Goal: Task Accomplishment & Management: Use online tool/utility

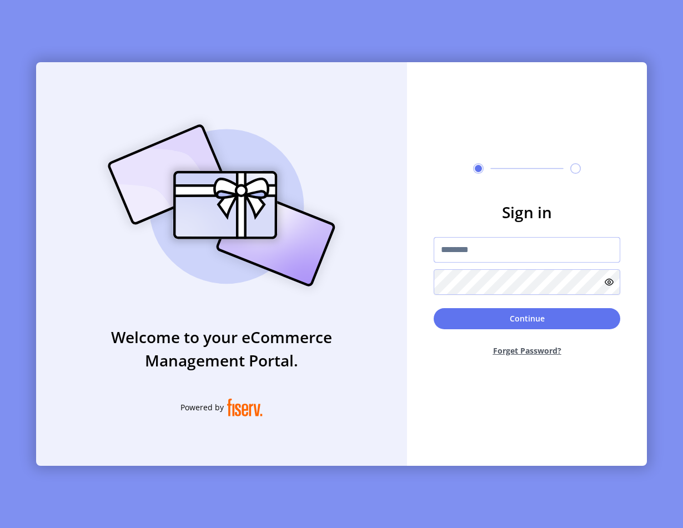
click at [483, 244] on input "text" at bounding box center [527, 250] width 187 height 26
type input "**********"
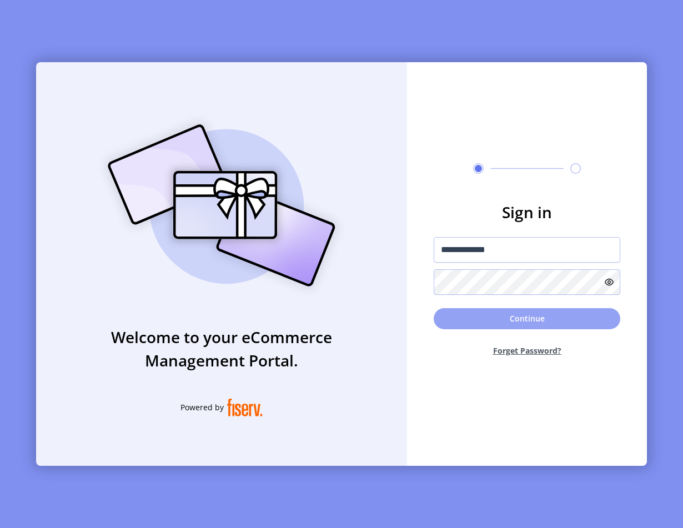
click at [446, 322] on button "Continue" at bounding box center [527, 318] width 187 height 21
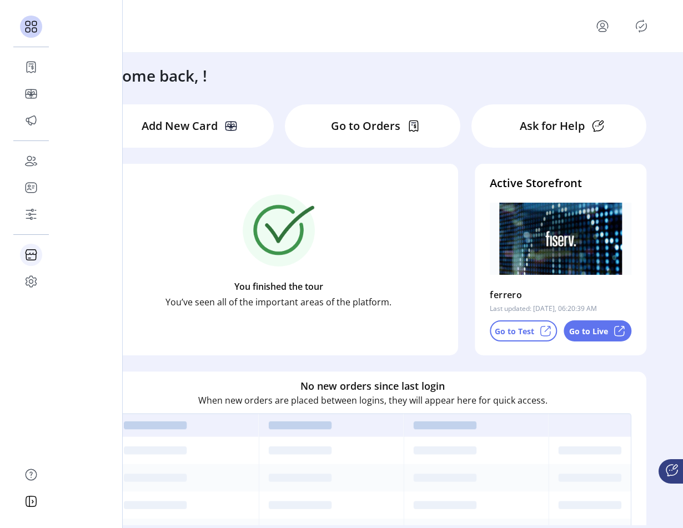
click at [35, 253] on icon at bounding box center [31, 255] width 18 height 18
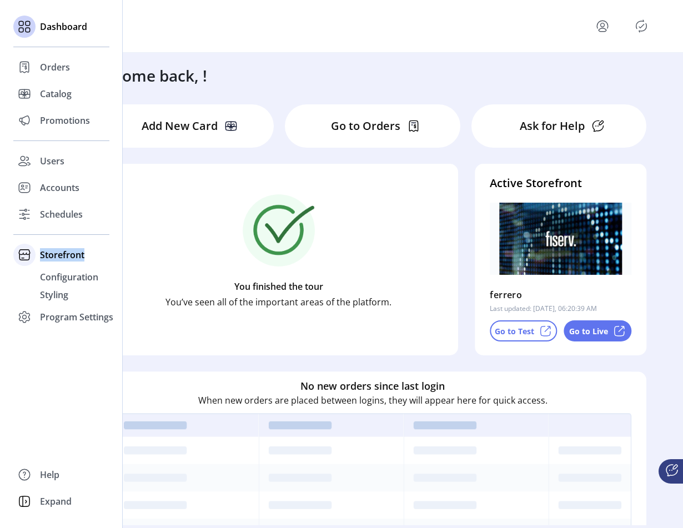
click at [35, 253] on div at bounding box center [24, 255] width 22 height 22
click at [67, 251] on span "Storefront" at bounding box center [62, 254] width 44 height 13
click at [65, 278] on span "Configuration" at bounding box center [69, 276] width 58 height 13
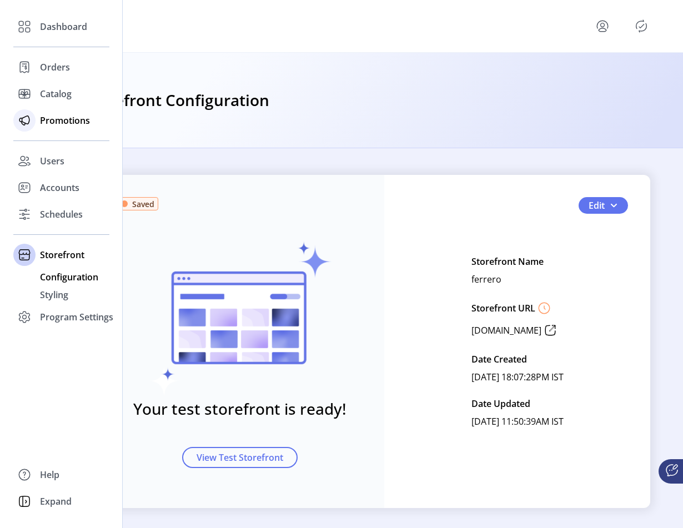
click at [52, 112] on div "Promotions" at bounding box center [61, 120] width 96 height 27
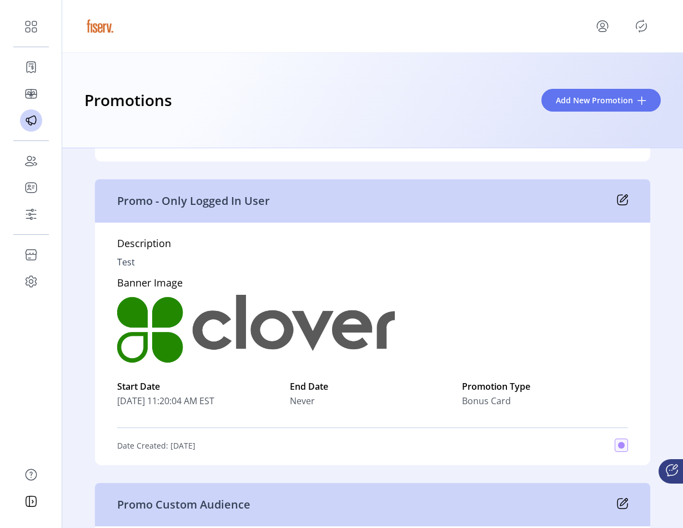
scroll to position [430, 0]
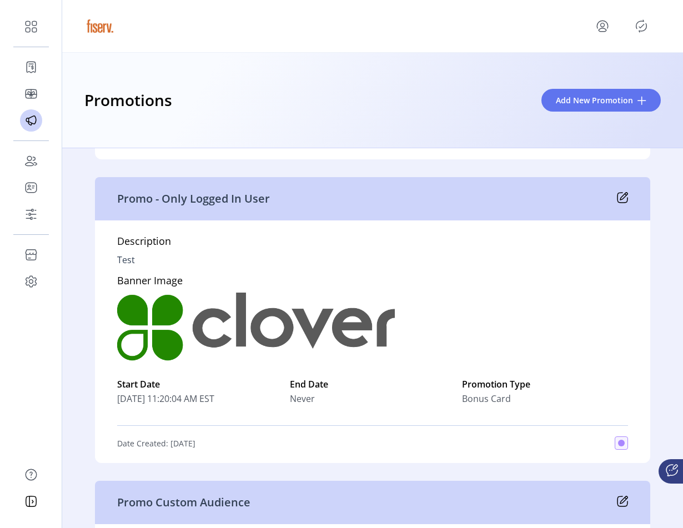
click at [622, 193] on icon at bounding box center [623, 196] width 7 height 7
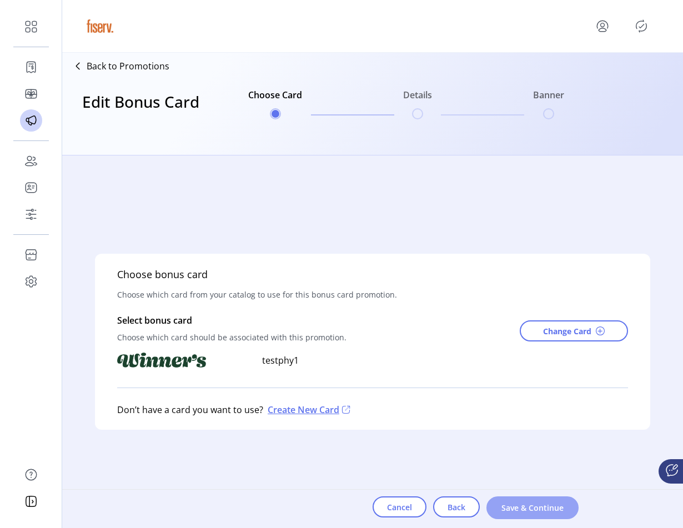
click at [527, 505] on span "Save & Continue" at bounding box center [532, 508] width 63 height 12
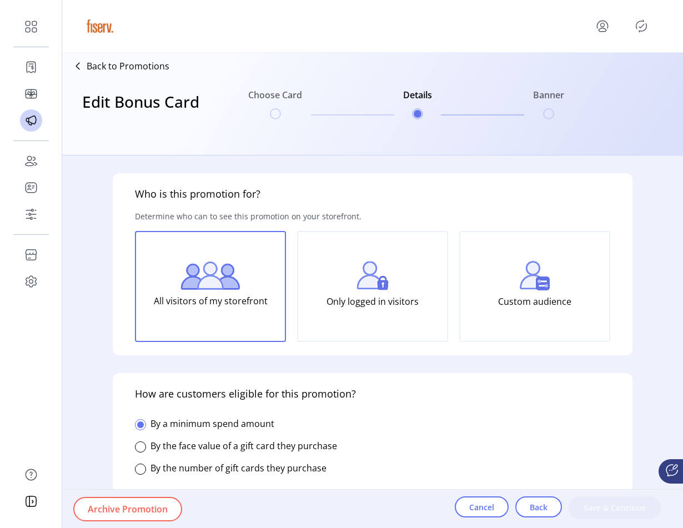
type input "**********"
type textarea "****"
type input "*****"
type input "*******"
type input "**********"
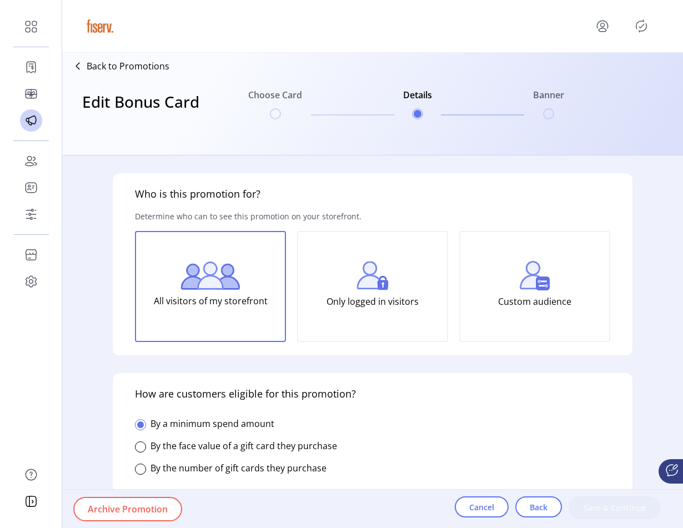
type input "*****"
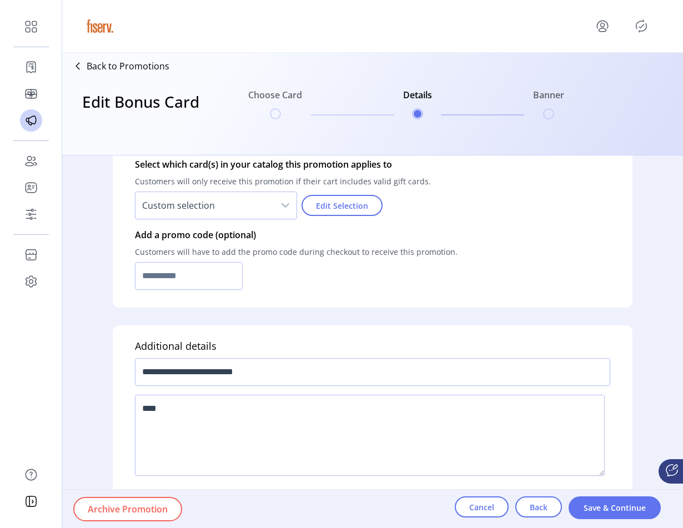
scroll to position [797, 0]
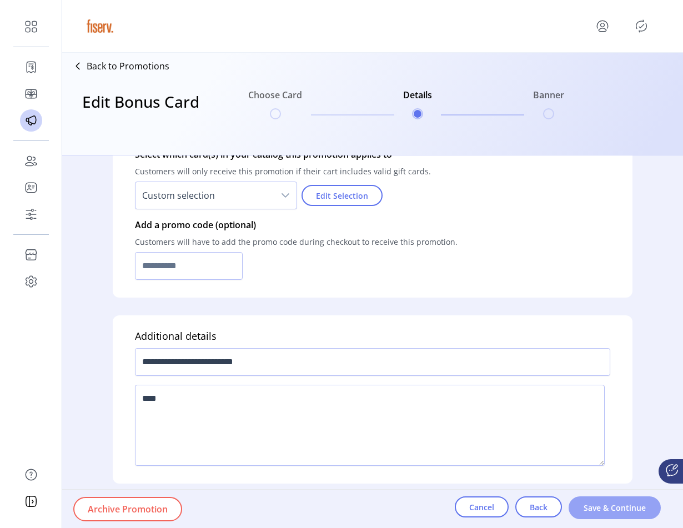
click at [616, 503] on span "Save & Continue" at bounding box center [614, 508] width 63 height 12
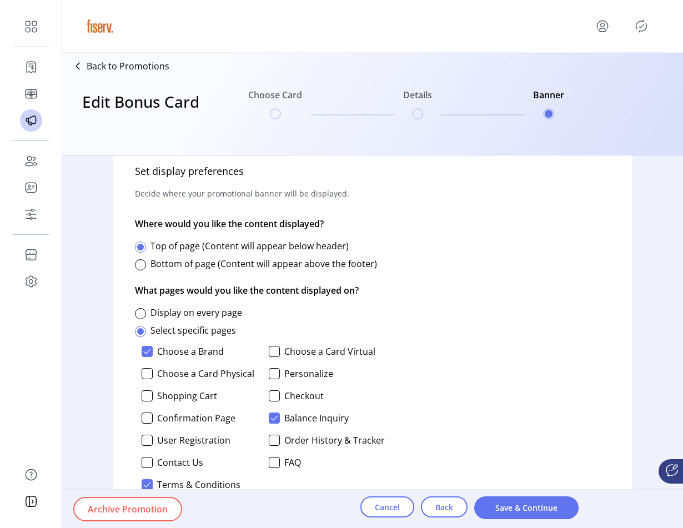
scroll to position [468, 0]
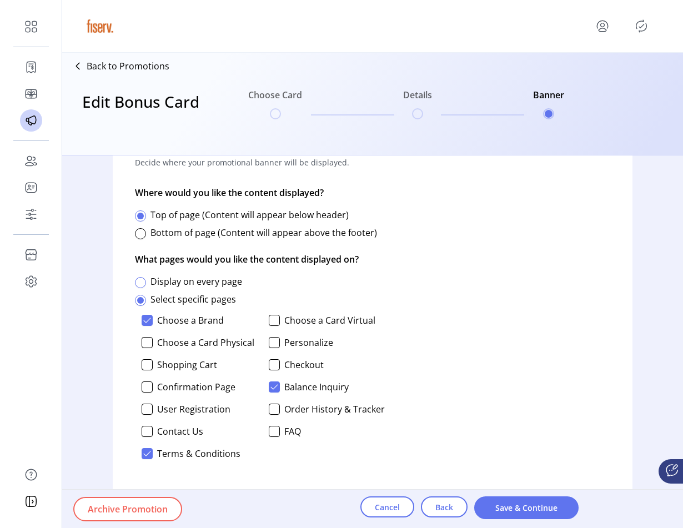
click at [140, 282] on div at bounding box center [140, 282] width 11 height 11
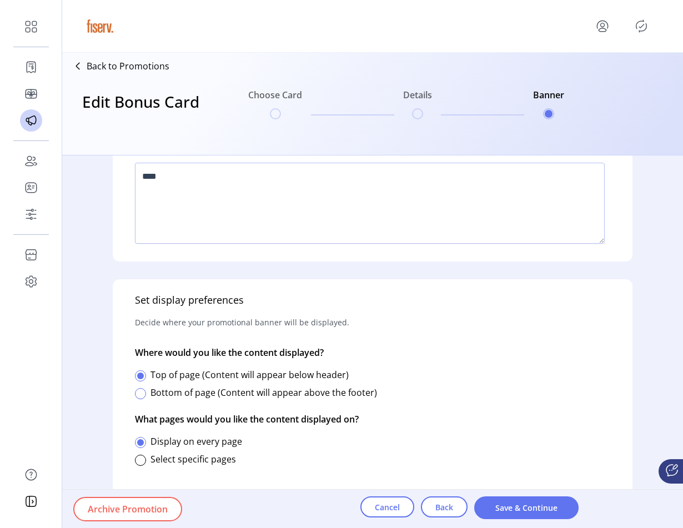
click at [140, 394] on div at bounding box center [140, 393] width 11 height 11
click at [139, 377] on div at bounding box center [140, 375] width 11 height 11
click at [141, 461] on div at bounding box center [140, 460] width 11 height 11
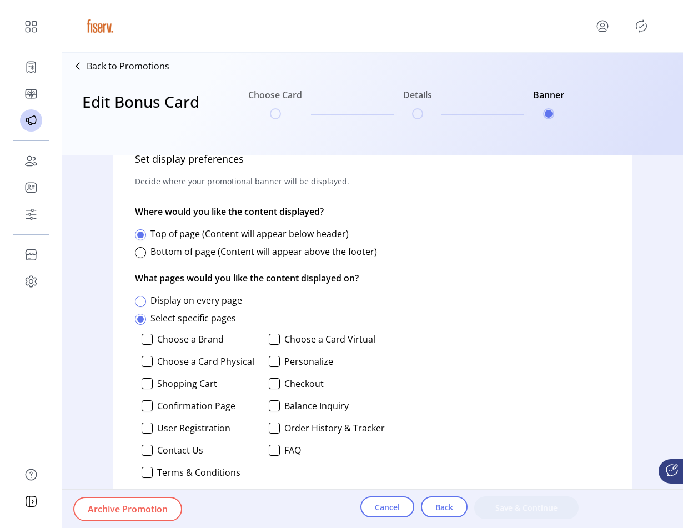
scroll to position [468, 0]
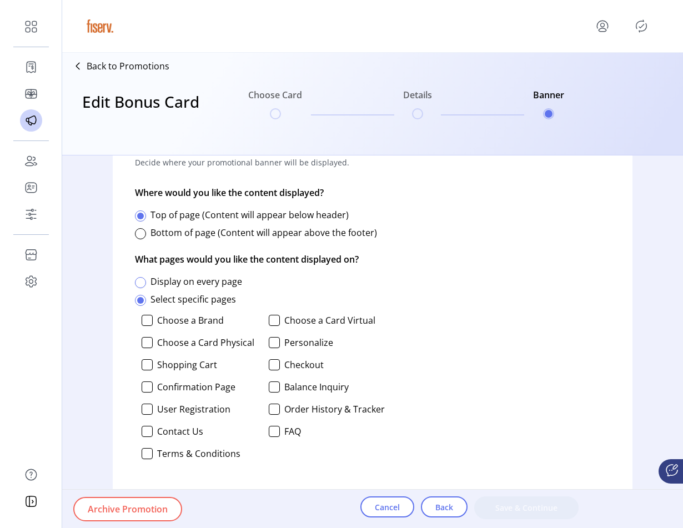
click at [143, 286] on div at bounding box center [140, 282] width 11 height 11
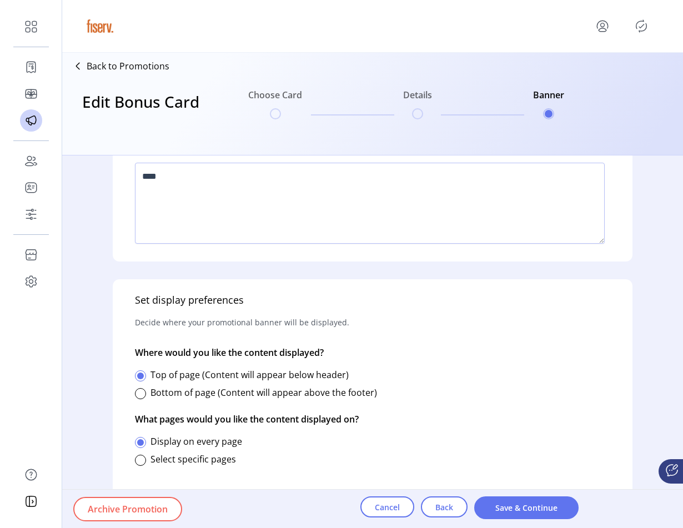
scroll to position [309, 0]
click at [138, 458] on div at bounding box center [140, 460] width 11 height 11
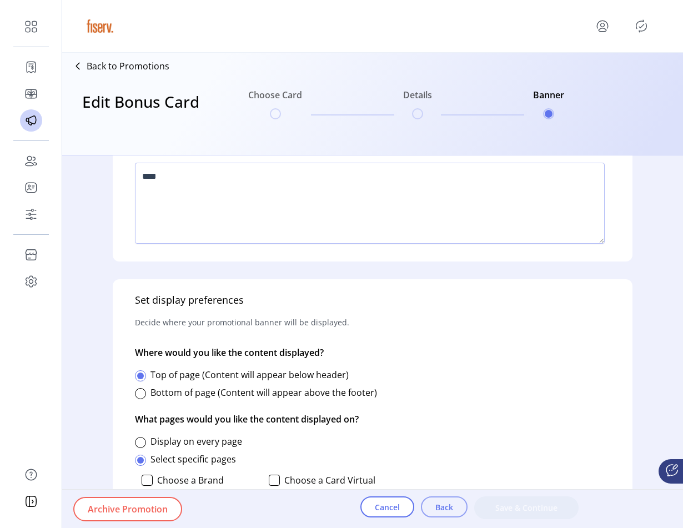
click at [435, 507] on span "Back" at bounding box center [444, 507] width 18 height 12
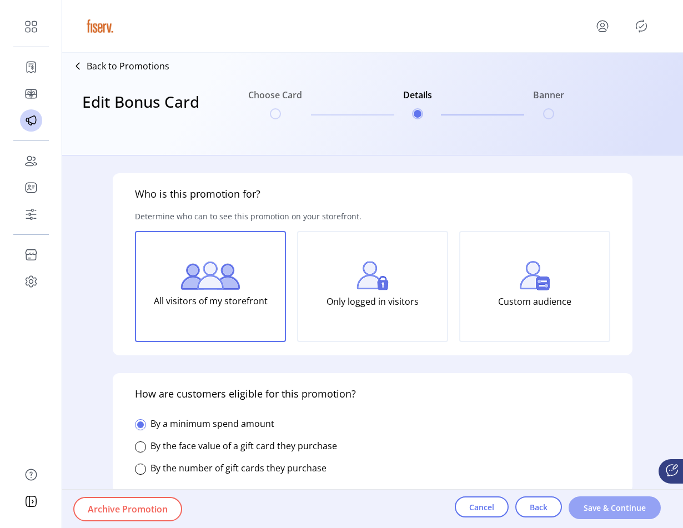
click at [601, 505] on span "Save & Continue" at bounding box center [614, 508] width 63 height 12
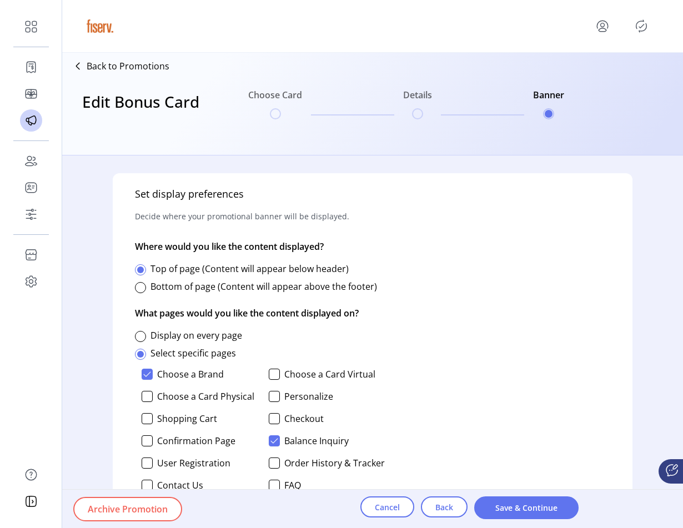
scroll to position [468, 0]
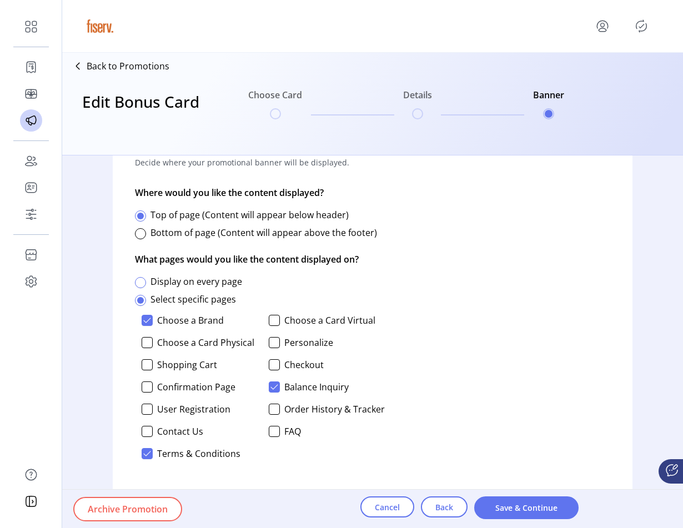
click at [139, 283] on div at bounding box center [140, 282] width 11 height 11
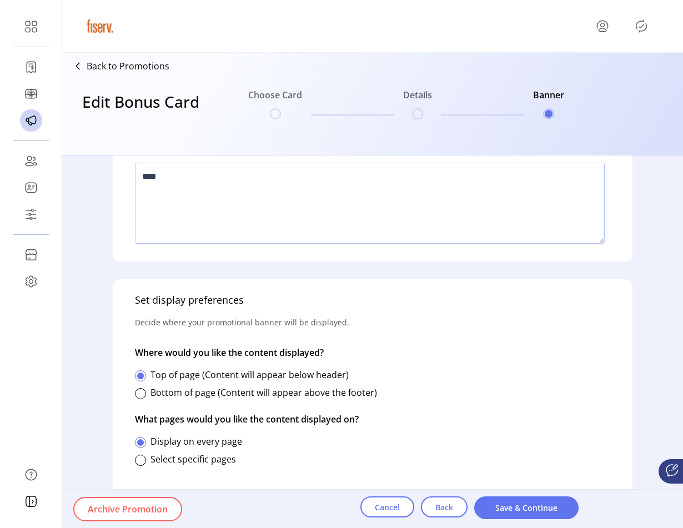
scroll to position [309, 0]
click at [140, 460] on div at bounding box center [140, 460] width 11 height 11
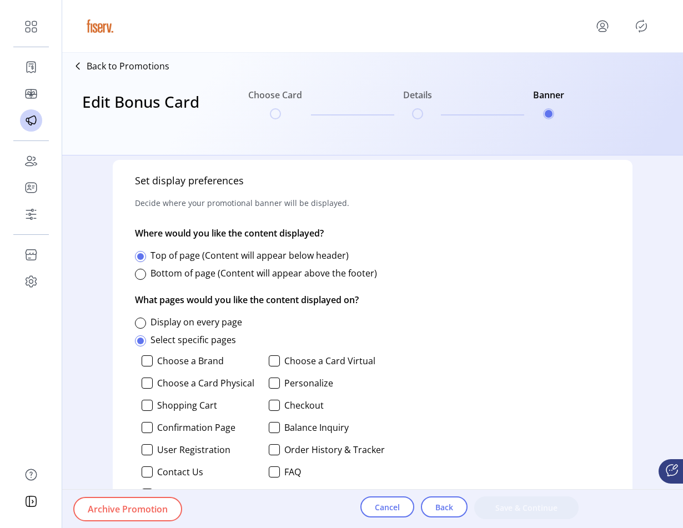
scroll to position [468, 0]
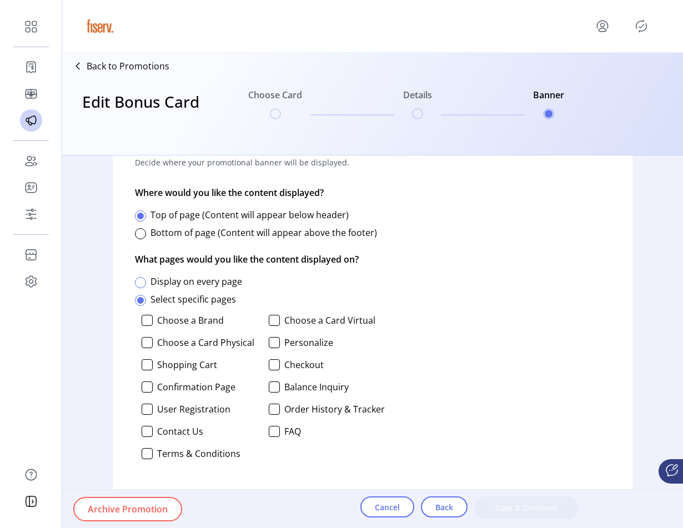
click at [143, 281] on div at bounding box center [140, 282] width 11 height 11
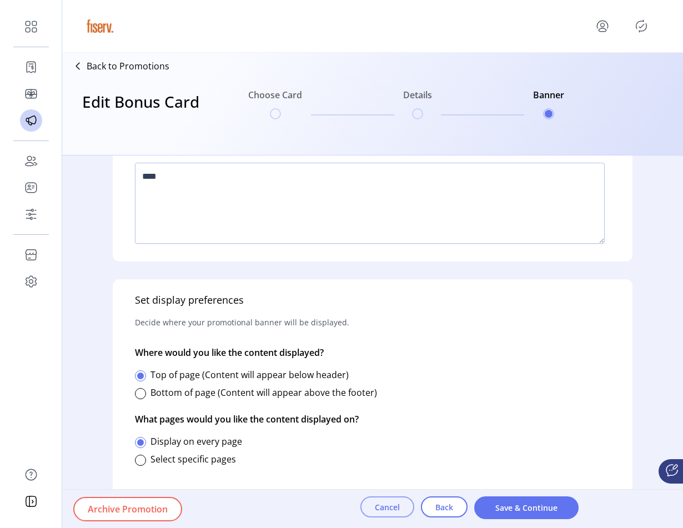
click at [394, 500] on button "Cancel" at bounding box center [387, 506] width 54 height 21
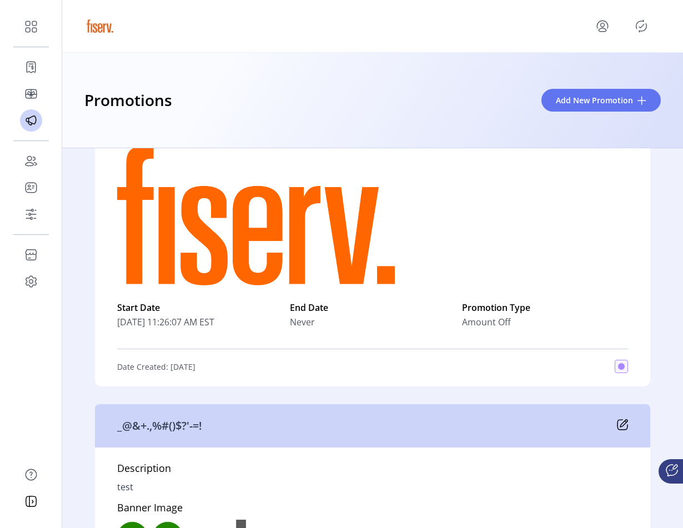
scroll to position [883, 0]
